Goal: Obtain resource: Obtain resource

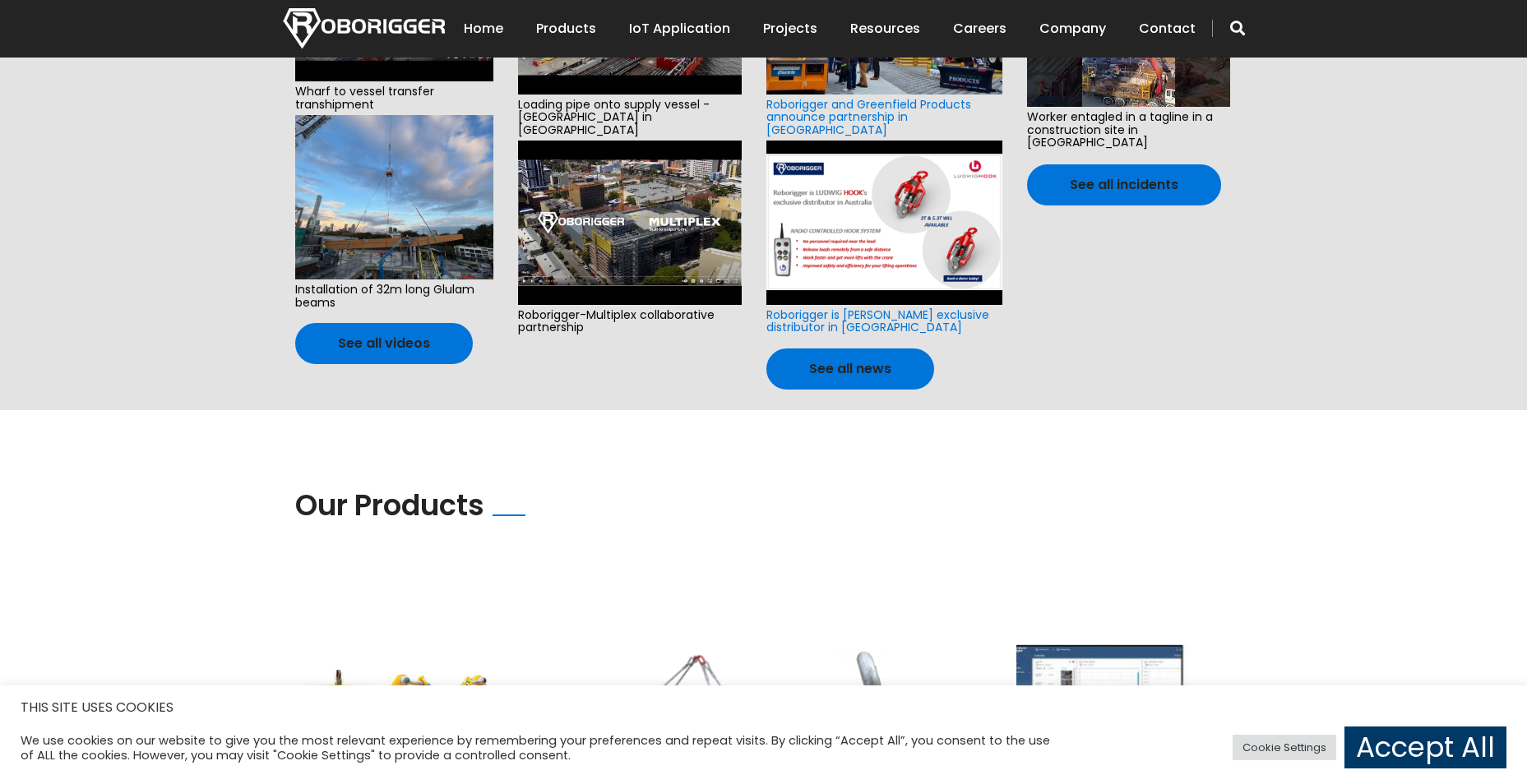
scroll to position [959, 0]
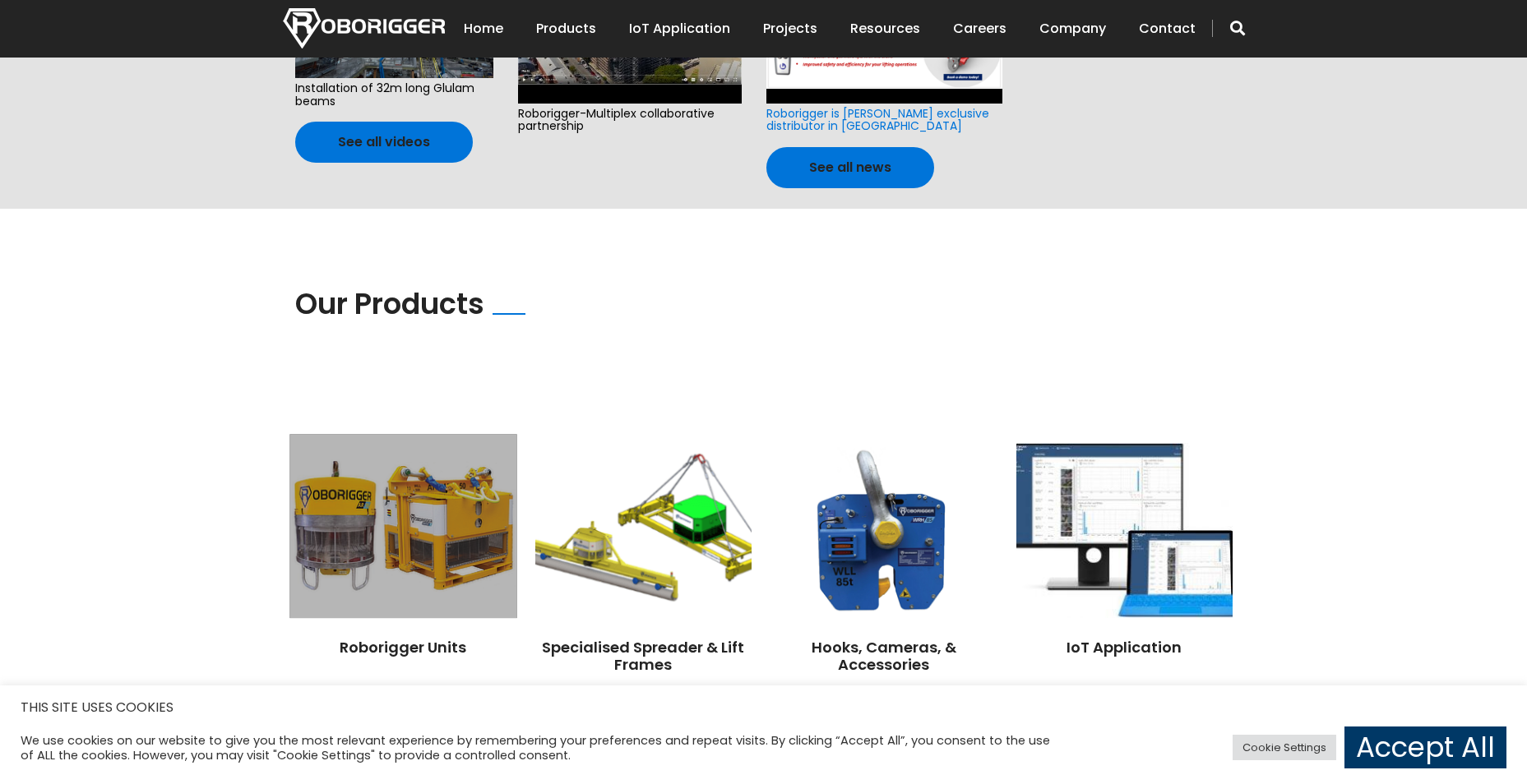
click at [420, 477] on img at bounding box center [402, 526] width 227 height 184
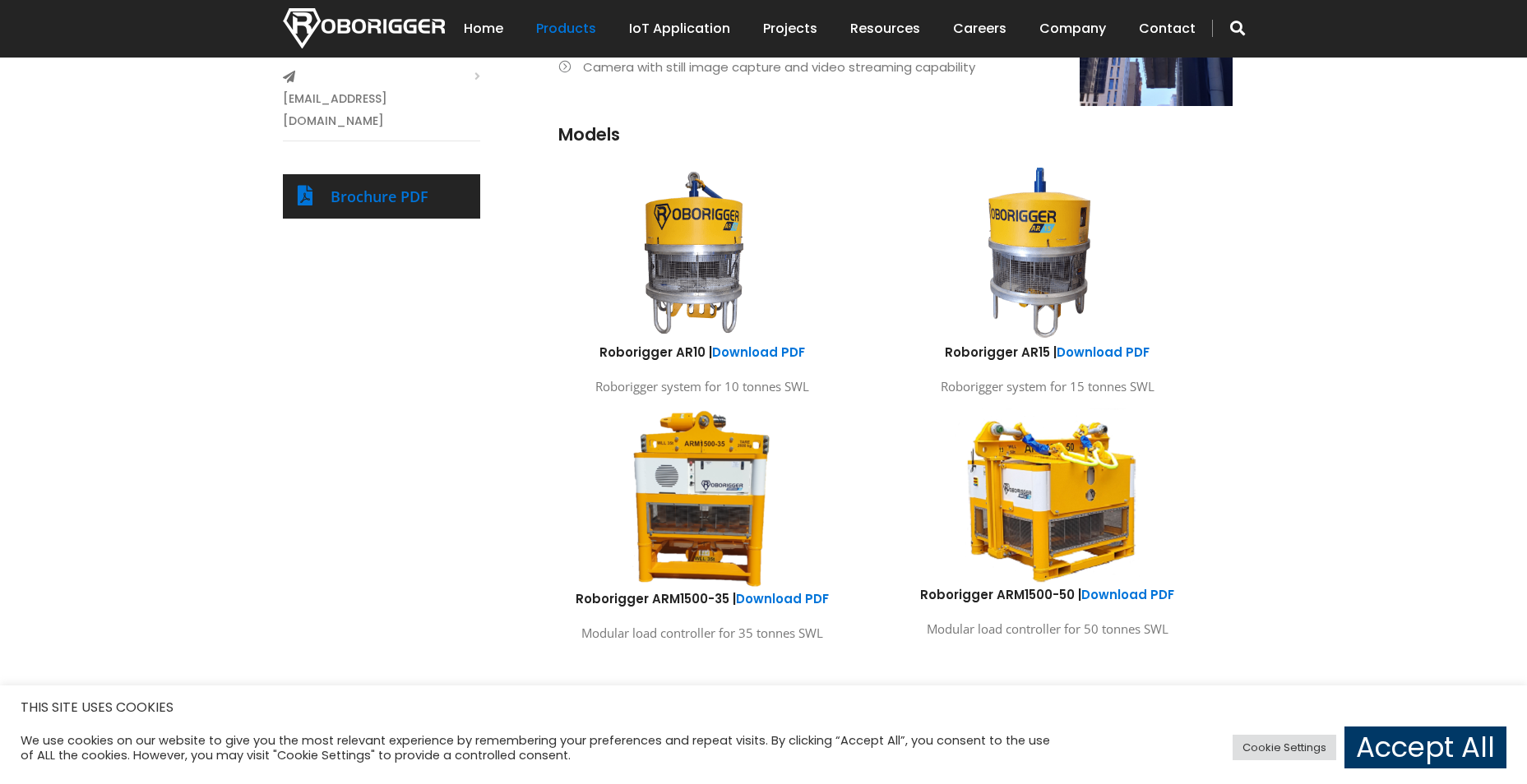
scroll to position [798, 0]
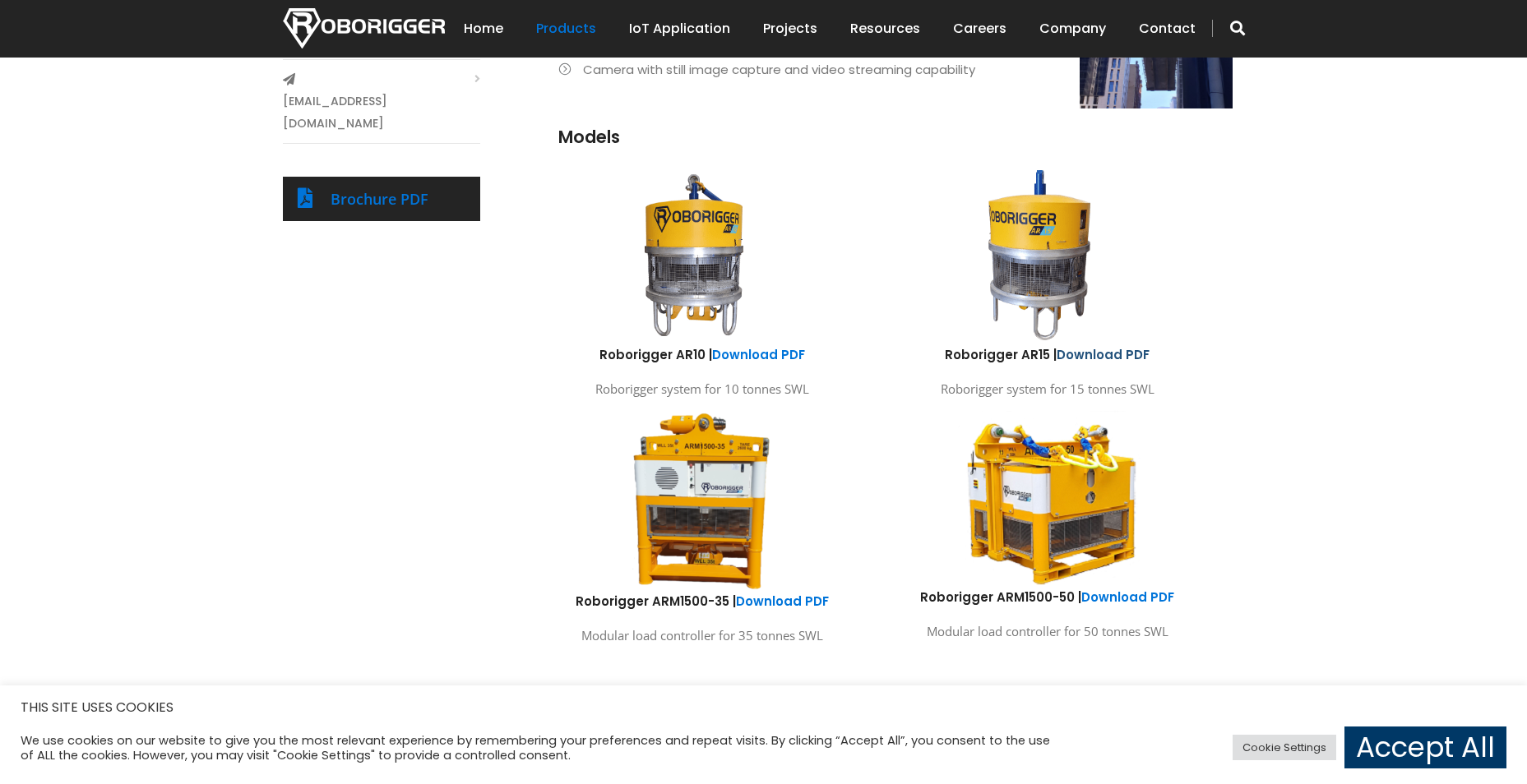
click at [1118, 354] on link "Download PDF" at bounding box center [1104, 355] width 93 height 17
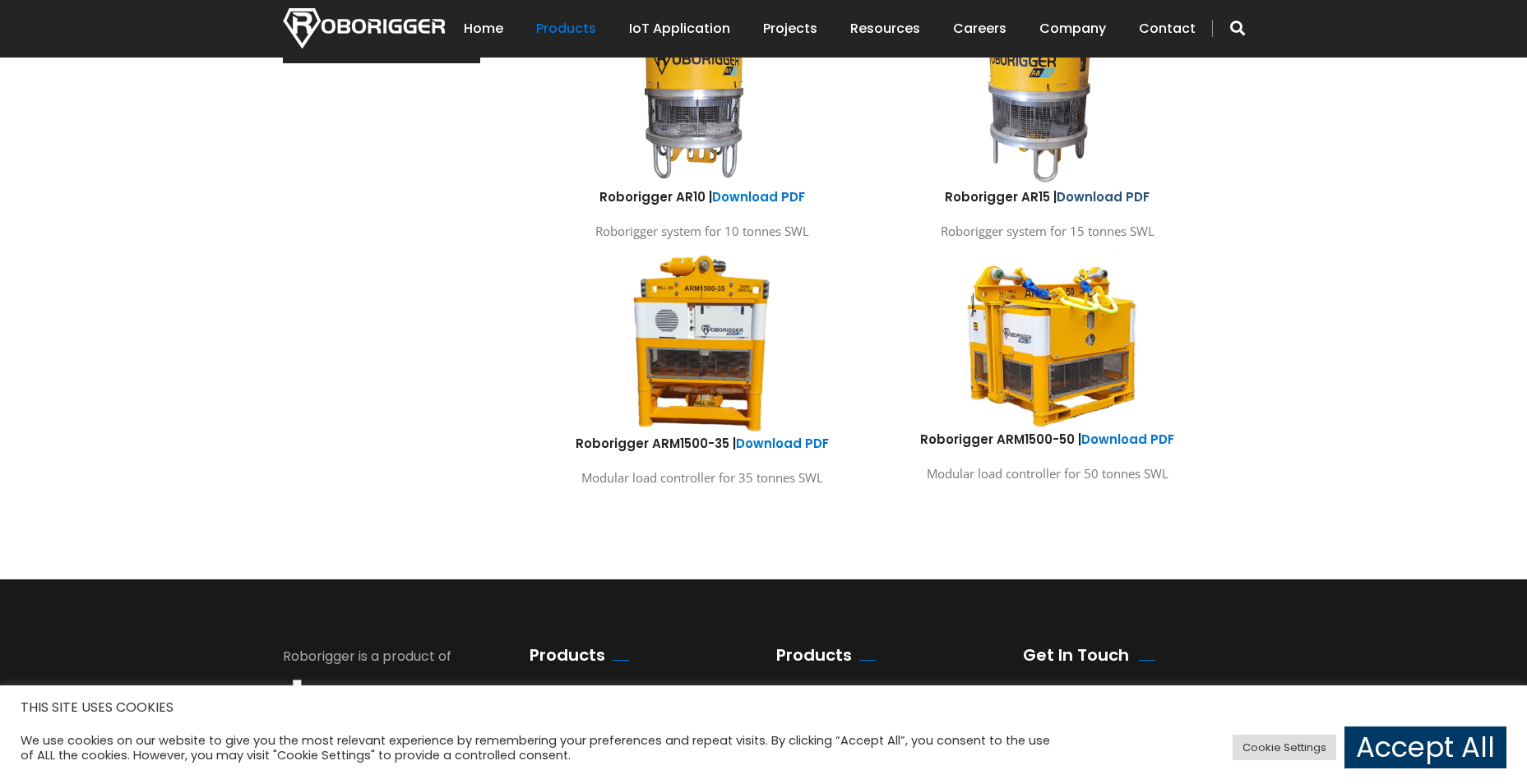
scroll to position [1160, 0]
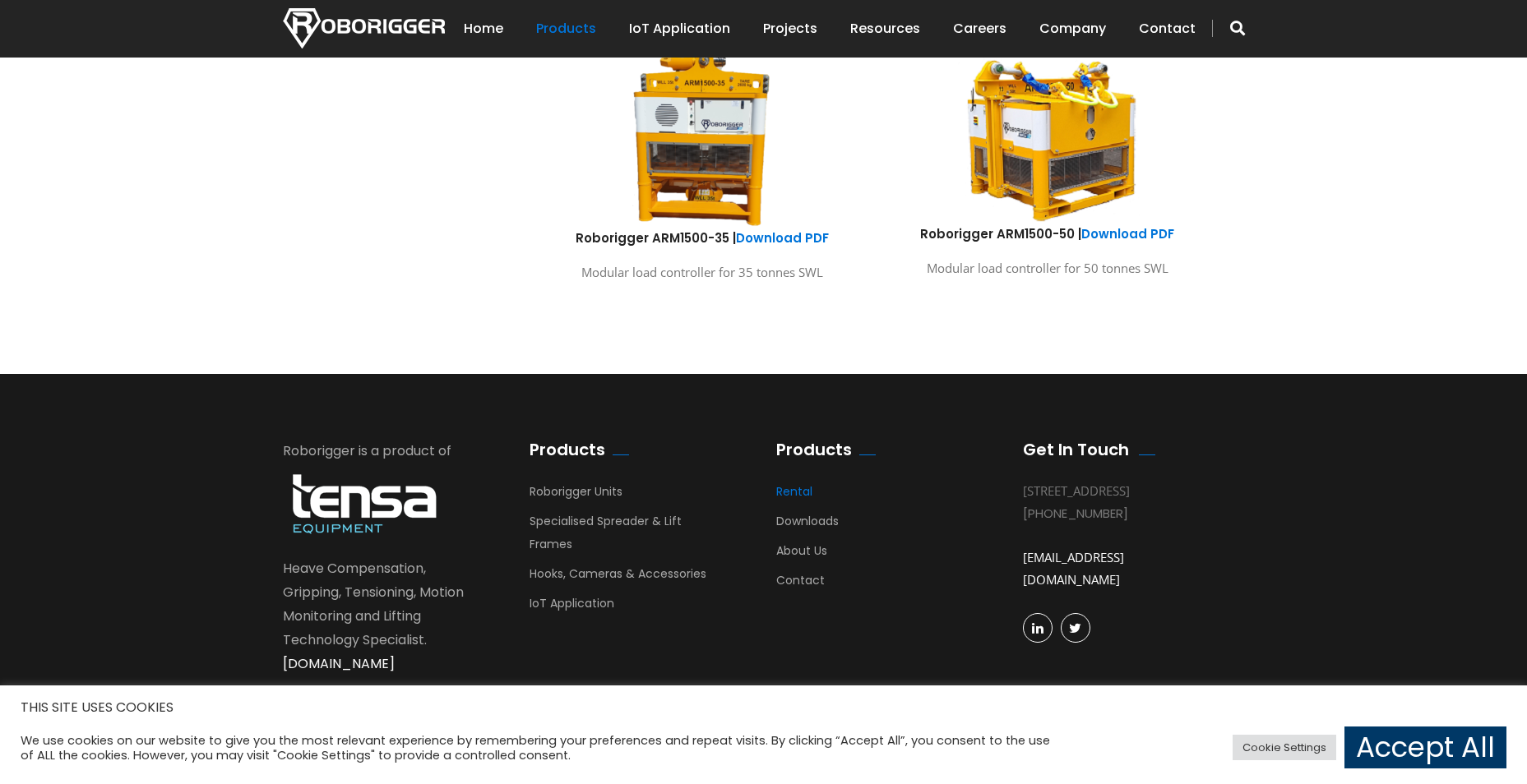
click at [792, 486] on link "Rental" at bounding box center [795, 496] width 36 height 25
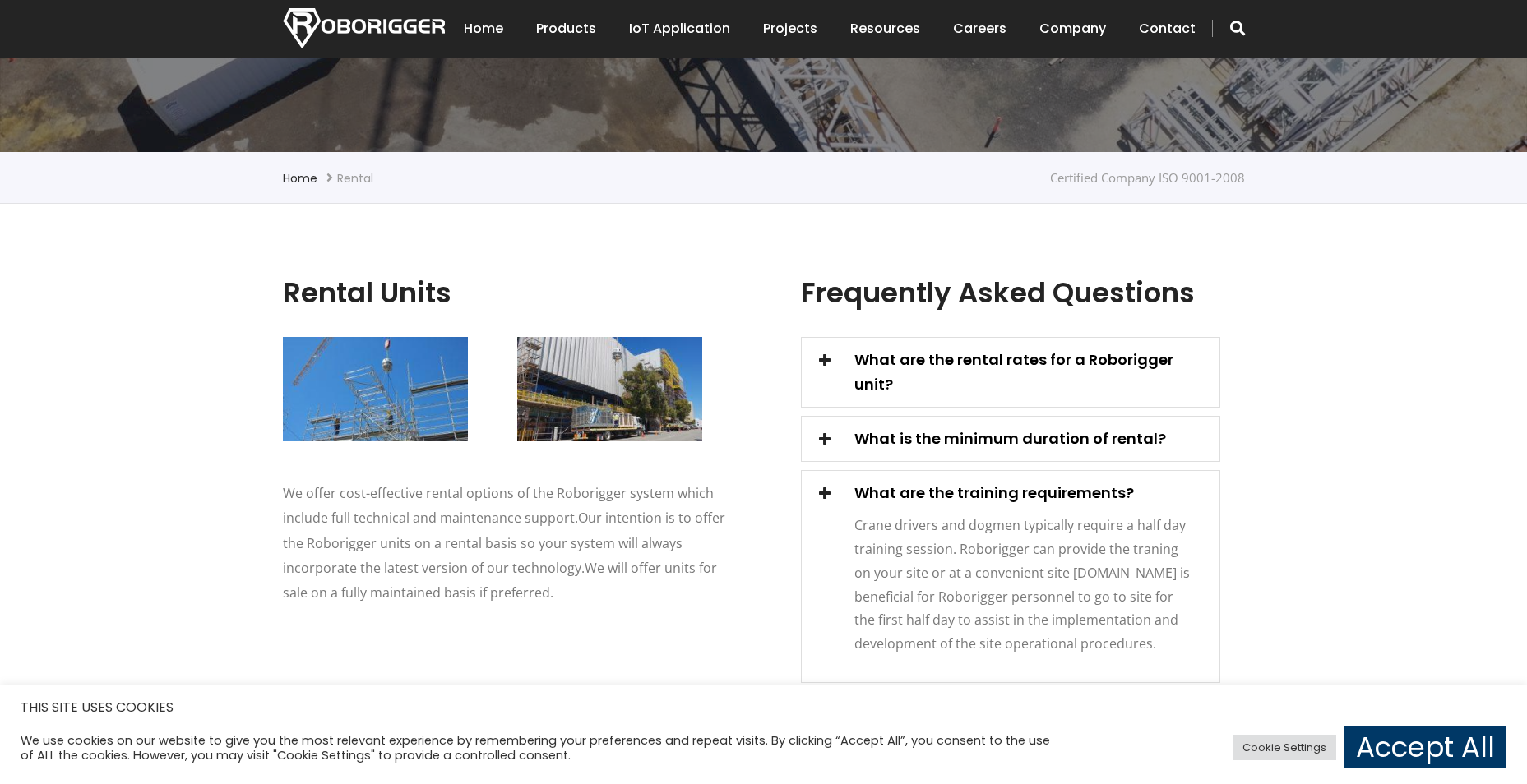
scroll to position [289, 0]
click at [818, 356] on span at bounding box center [825, 358] width 23 height 23
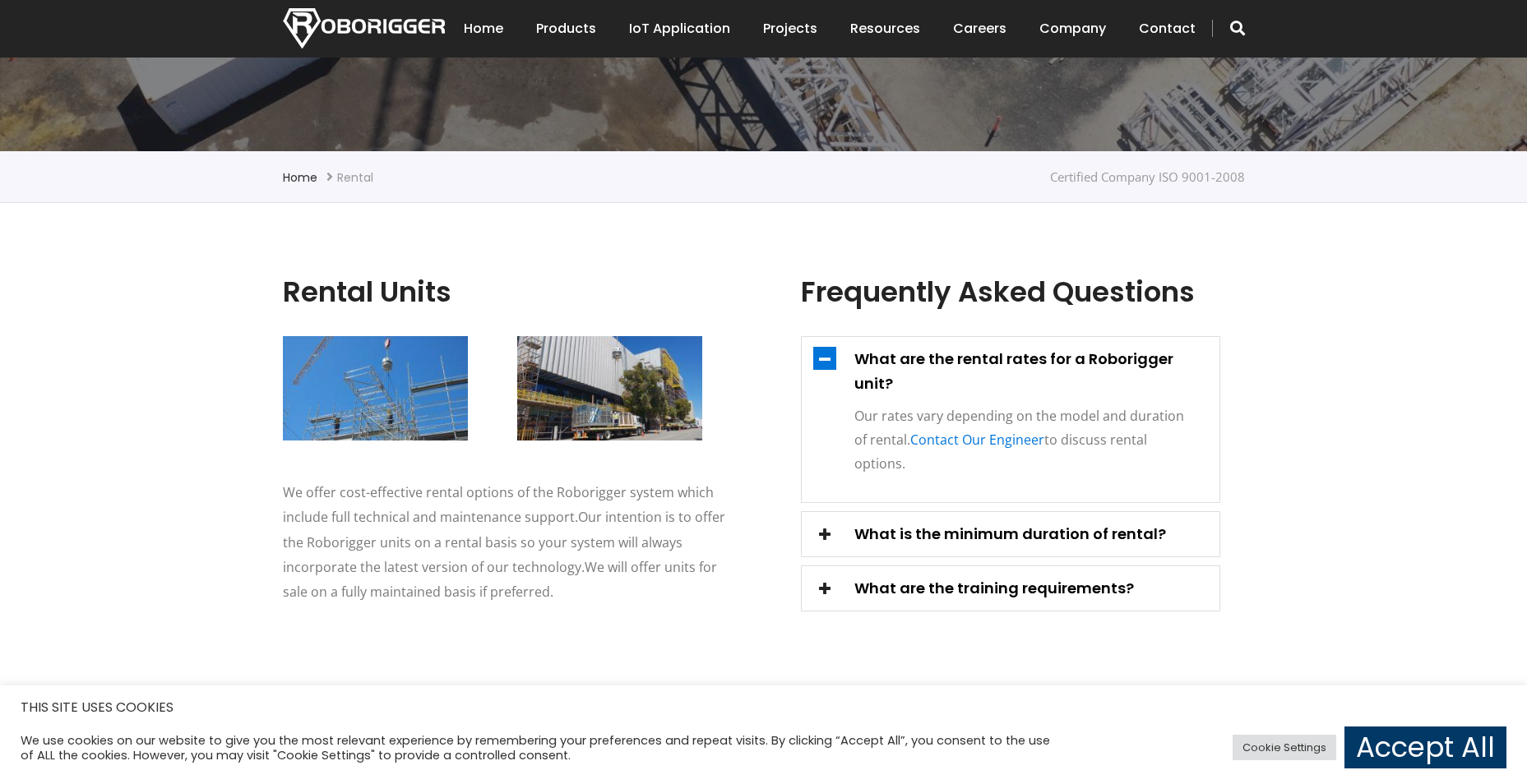
click at [841, 522] on div "What is the minimum duration of rental?" at bounding box center [1011, 534] width 418 height 25
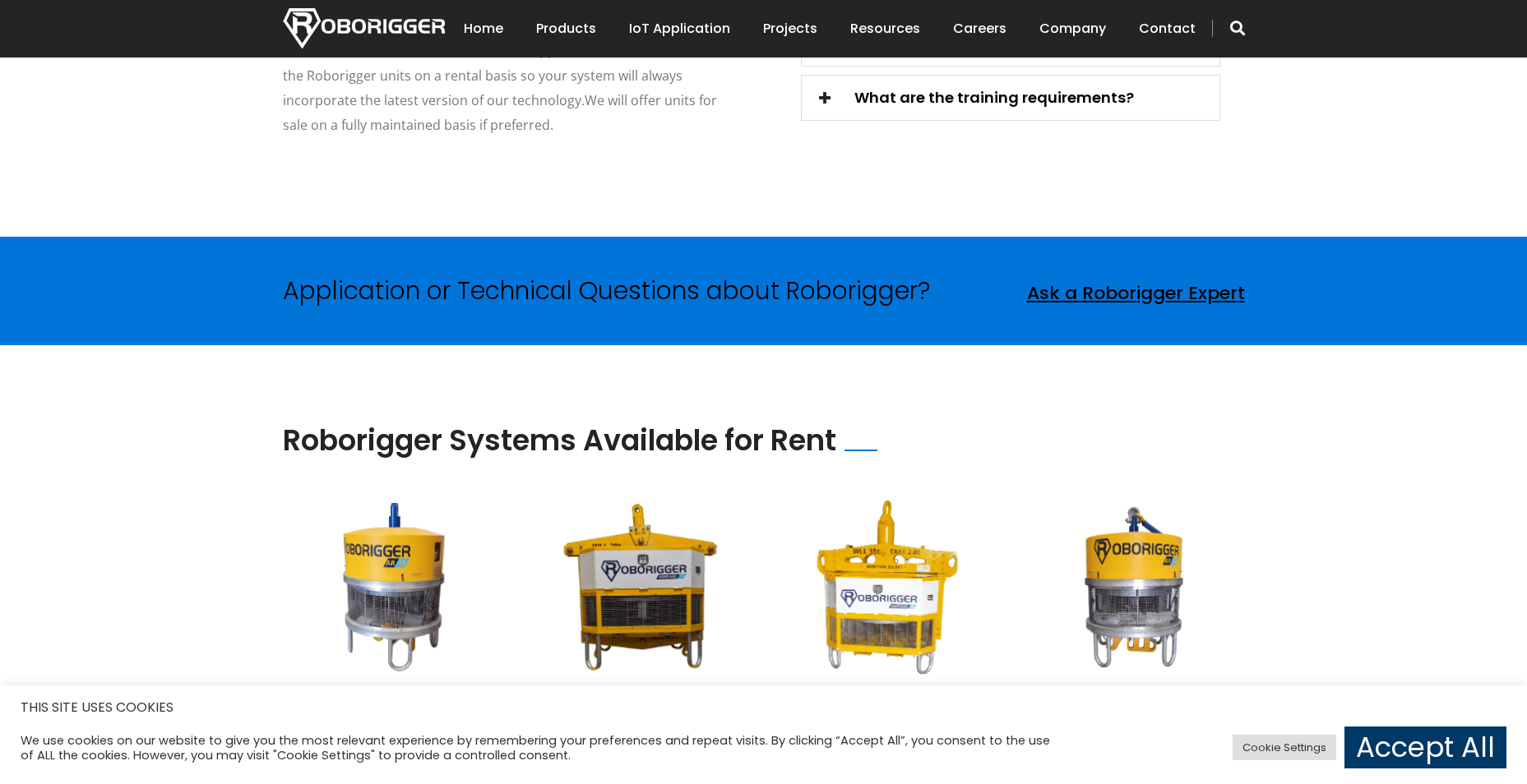
scroll to position [1021, 0]
